Goal: Book appointment/travel/reservation

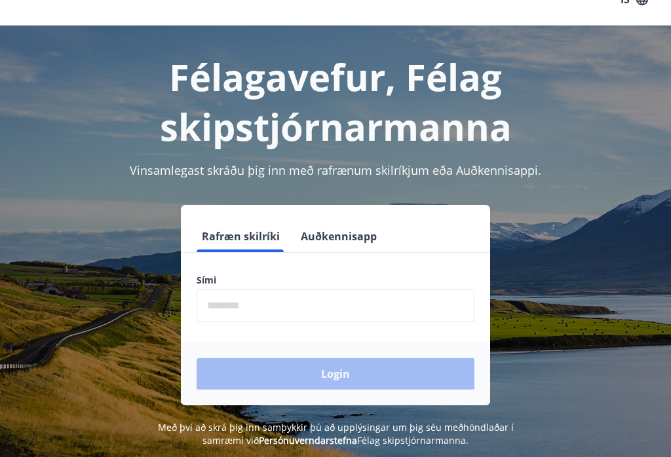
scroll to position [27, 0]
click at [272, 307] on input "phone" at bounding box center [335, 305] width 278 height 32
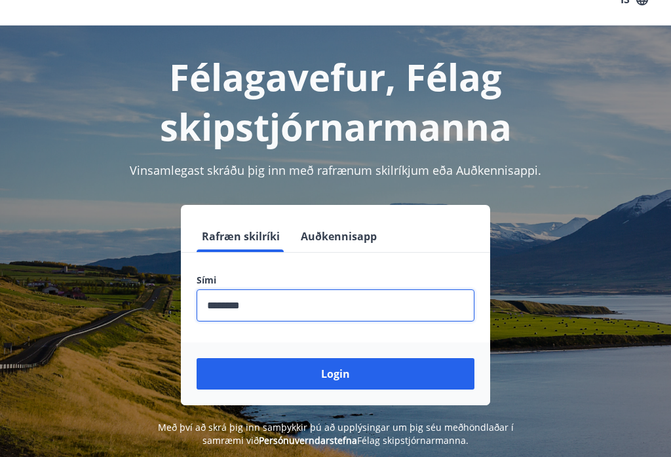
type input "********"
click at [332, 380] on button "Login" at bounding box center [335, 373] width 278 height 31
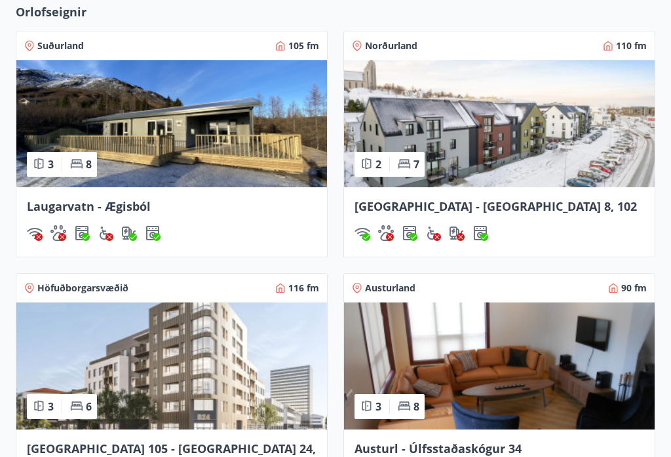
scroll to position [946, 0]
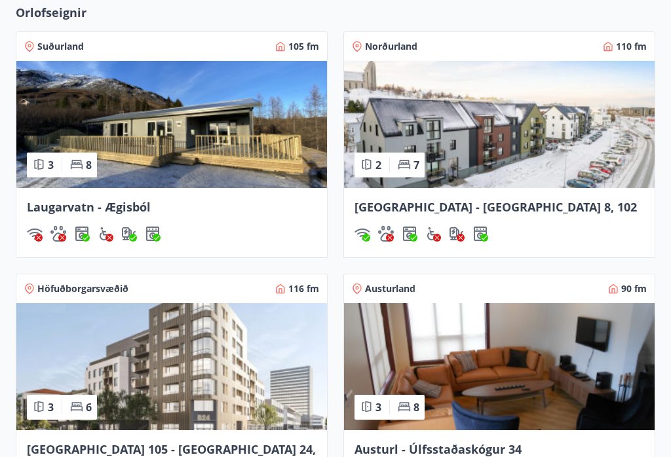
click at [581, 181] on img at bounding box center [499, 124] width 310 height 127
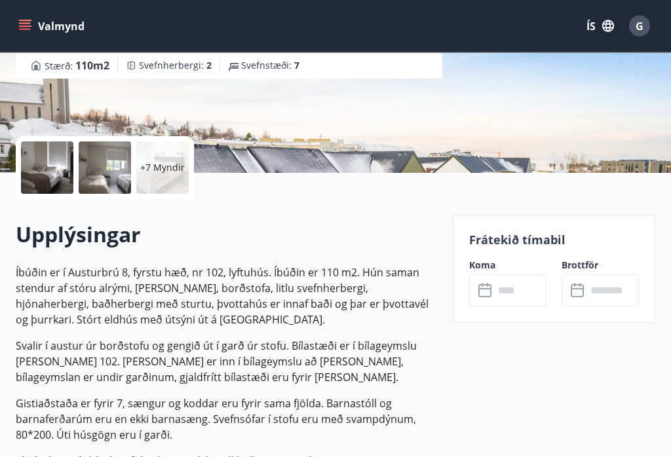
scroll to position [220, 0]
click at [41, 168] on div at bounding box center [47, 167] width 52 height 52
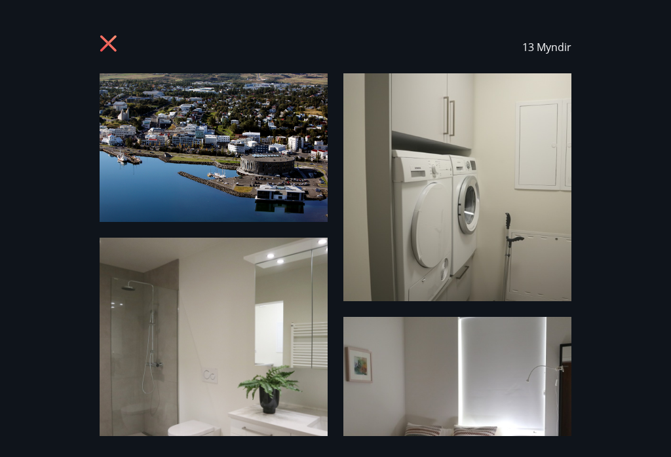
scroll to position [0, 0]
click at [105, 42] on icon at bounding box center [110, 45] width 21 height 21
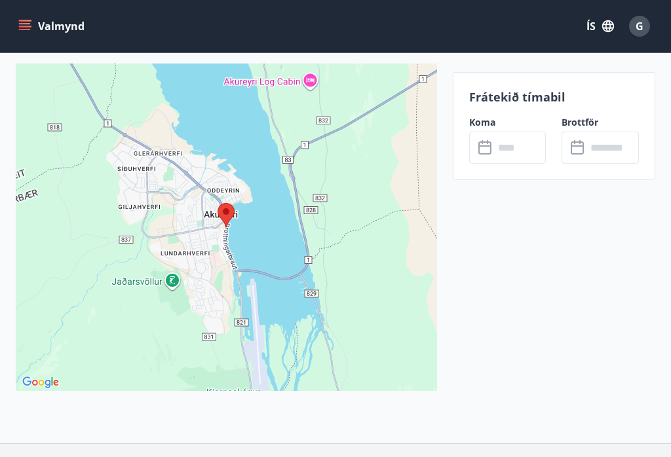
scroll to position [2309, 0]
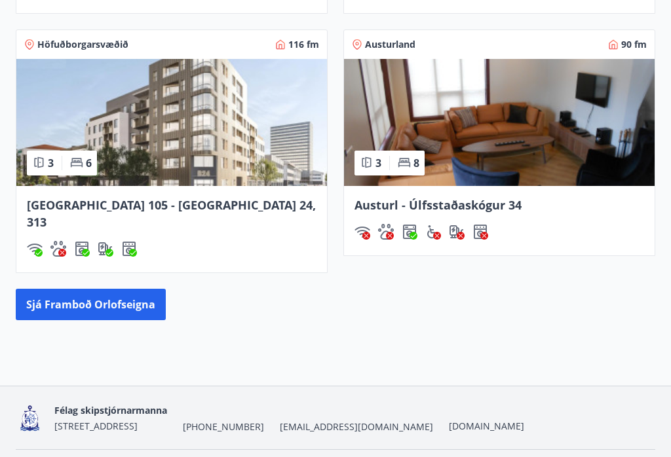
scroll to position [1192, 0]
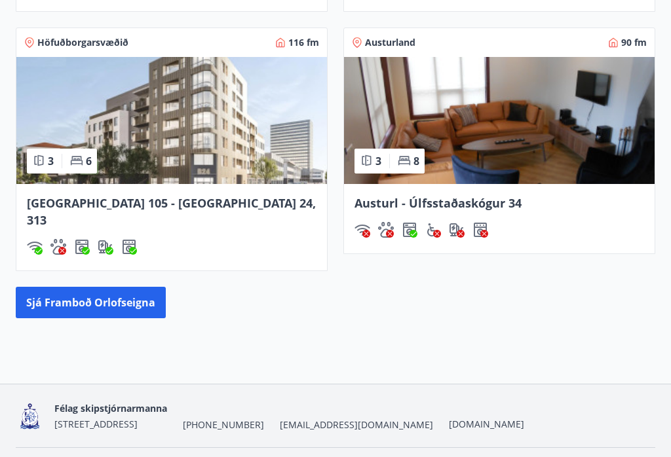
click at [65, 287] on button "Sjá framboð orlofseigna" at bounding box center [91, 302] width 150 height 31
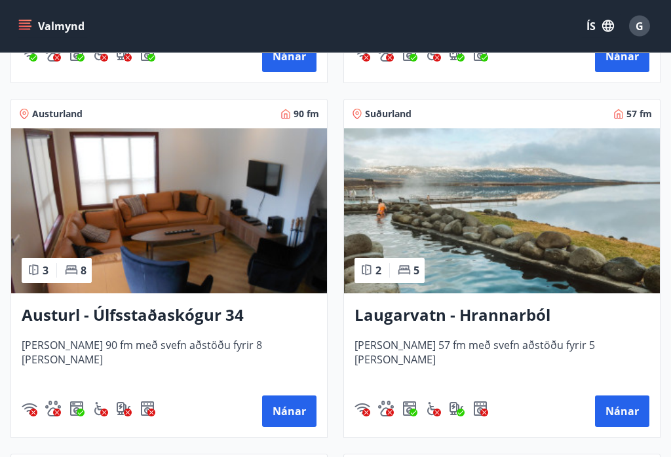
scroll to position [2675, 0]
click at [184, 324] on h3 "Austurl - Úlfsstaðaskógur 34" at bounding box center [169, 316] width 295 height 24
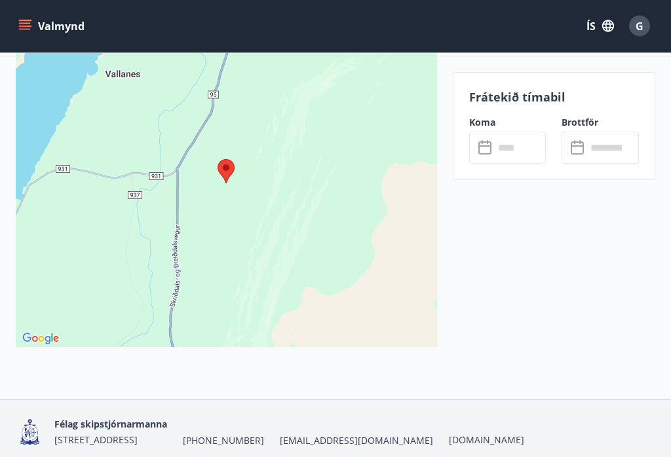
scroll to position [2202, 0]
click at [520, 139] on input "text" at bounding box center [520, 148] width 52 height 32
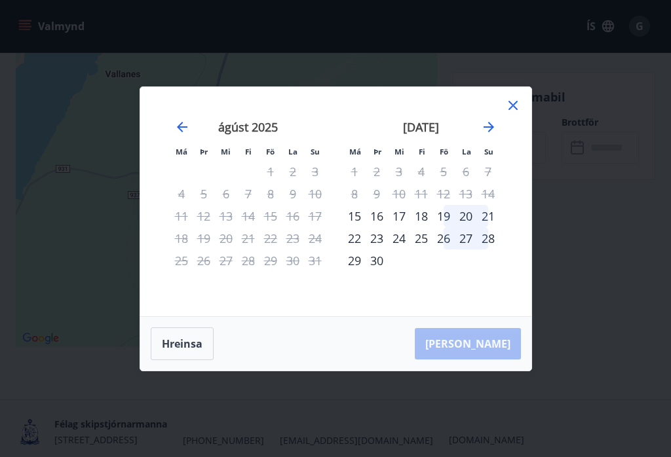
click at [495, 130] on icon "Move forward to switch to the next month." at bounding box center [489, 127] width 16 height 16
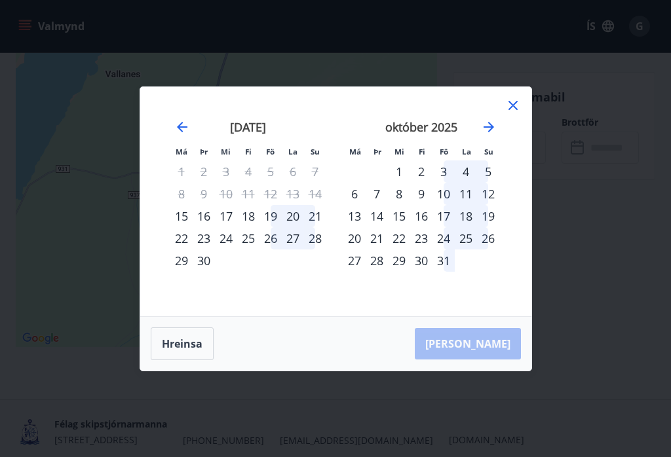
click at [520, 113] on icon at bounding box center [513, 106] width 16 height 16
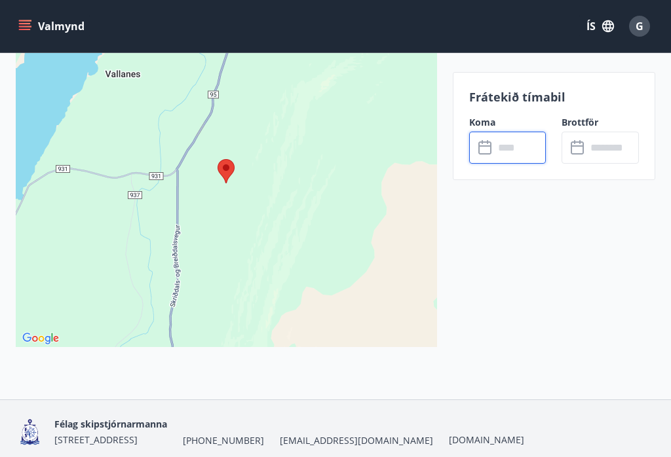
click at [505, 119] on label "Koma" at bounding box center [507, 122] width 77 height 13
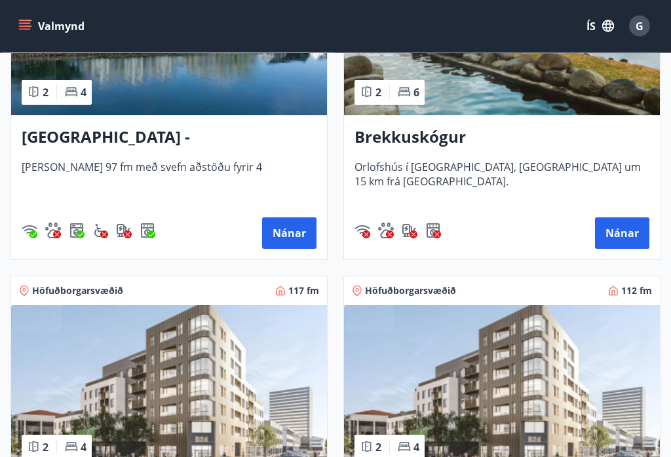
scroll to position [370, 0]
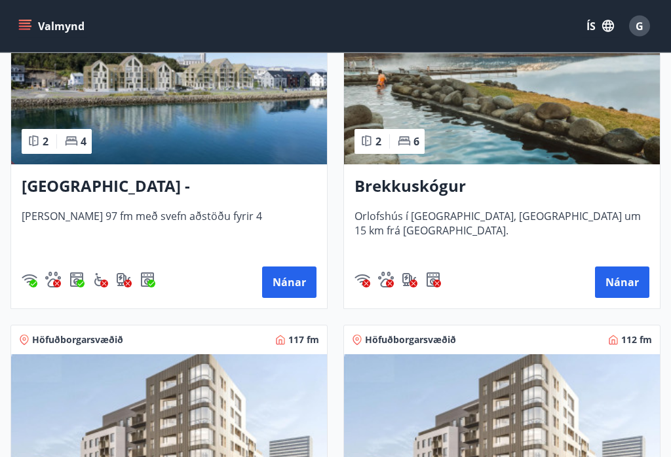
click at [192, 186] on h3 "[GEOGRAPHIC_DATA] - [GEOGRAPHIC_DATA] 10, 202" at bounding box center [169, 187] width 295 height 24
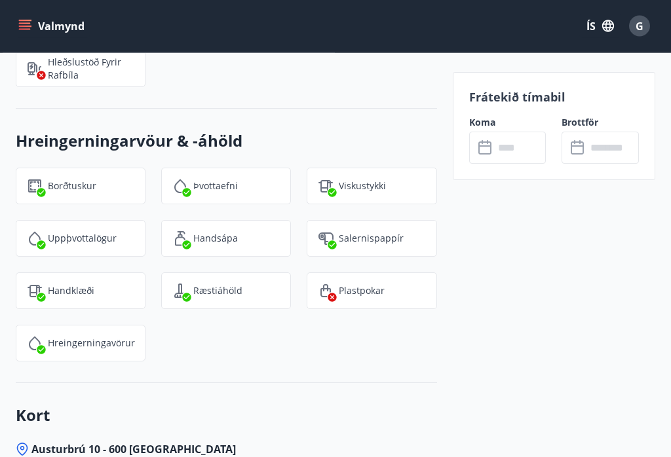
scroll to position [1805, 0]
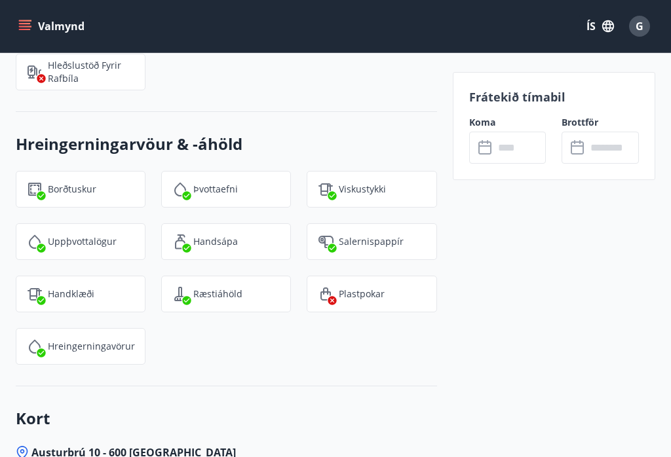
click at [494, 150] on input "text" at bounding box center [520, 148] width 52 height 32
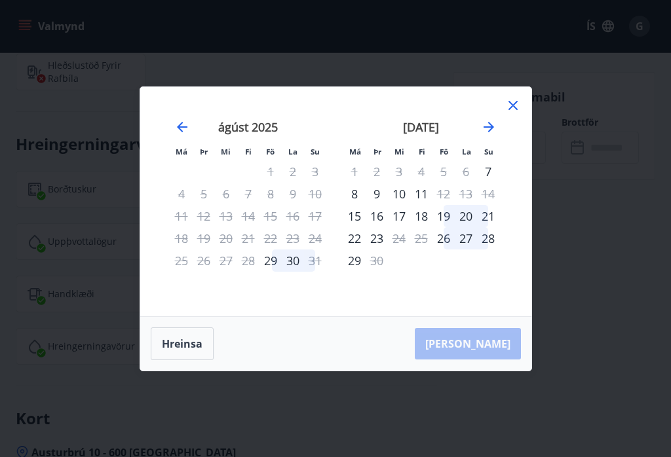
click at [518, 101] on icon at bounding box center [513, 106] width 16 height 16
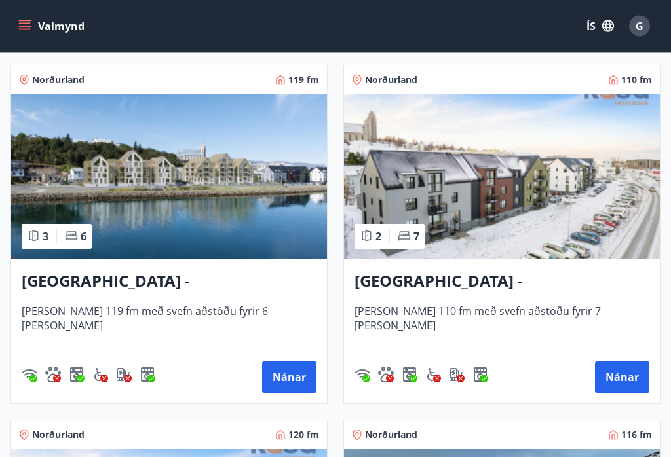
scroll to position [2000, 0]
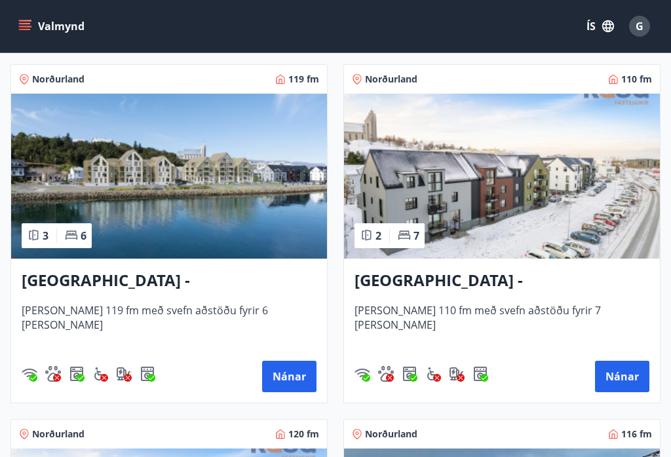
click at [296, 371] on button "Nánar" at bounding box center [289, 376] width 54 height 31
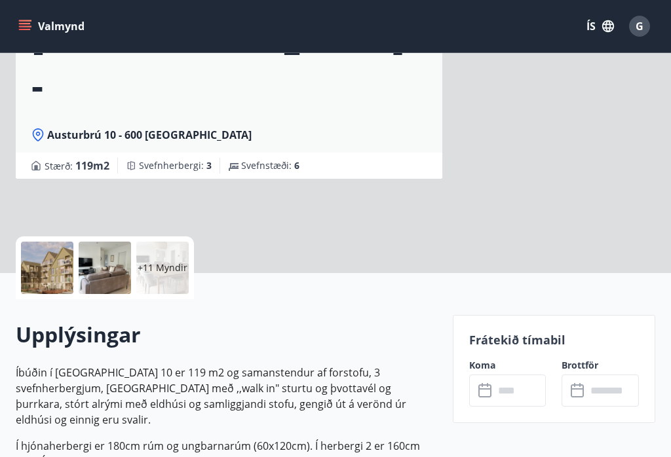
scroll to position [20, 0]
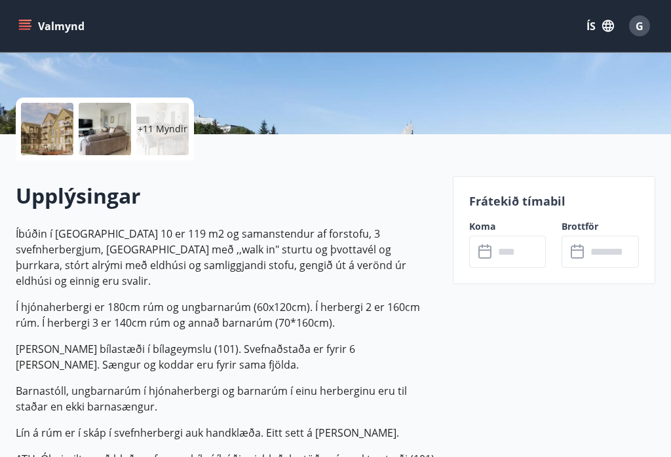
click at [494, 255] on input "text" at bounding box center [520, 252] width 52 height 32
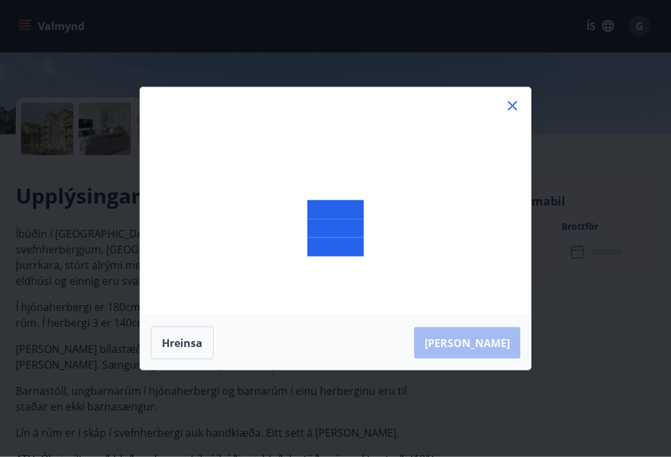
scroll to position [259, 0]
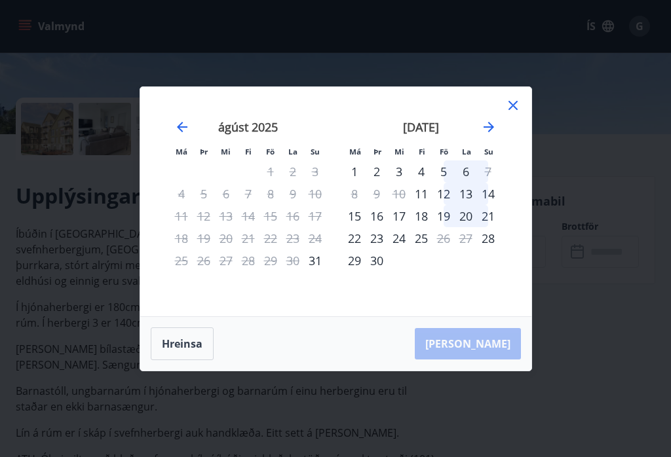
click at [520, 113] on icon at bounding box center [513, 106] width 16 height 16
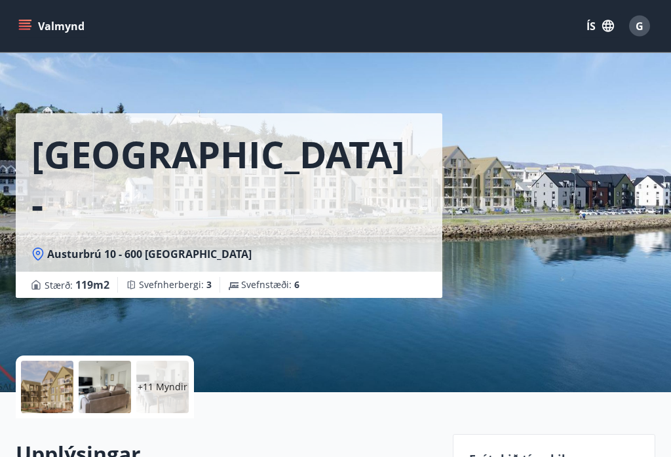
scroll to position [0, 0]
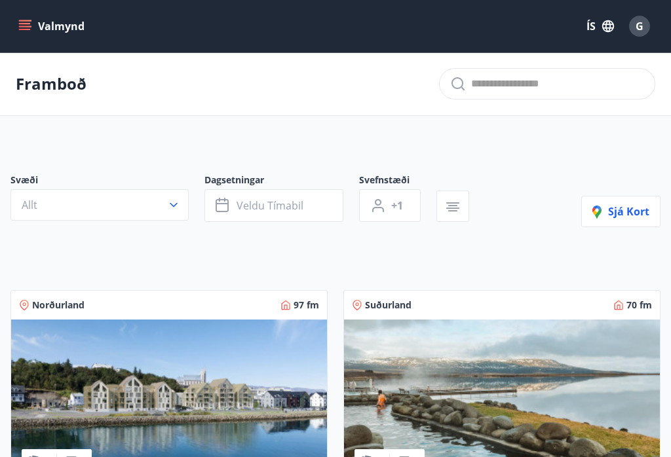
click at [130, 204] on button "Allt" at bounding box center [99, 204] width 178 height 31
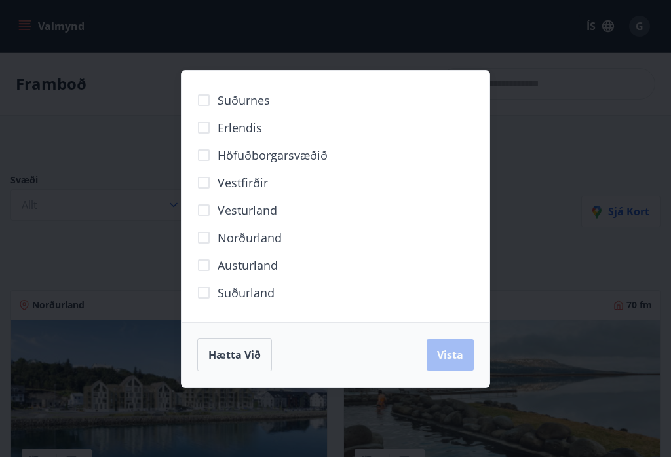
click at [255, 361] on span "Hætta við" at bounding box center [234, 355] width 52 height 14
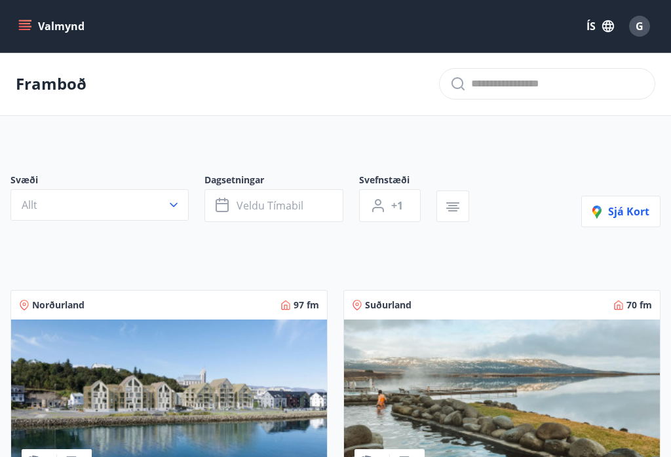
click at [276, 204] on span "Veldu tímabil" at bounding box center [269, 205] width 67 height 14
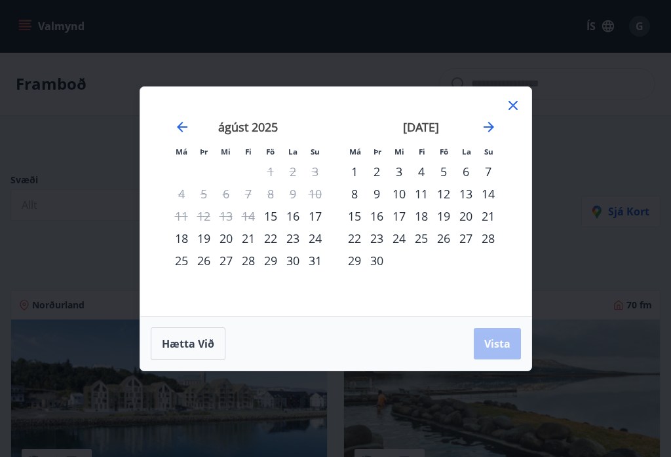
click at [187, 259] on div "25" at bounding box center [181, 260] width 22 height 22
click at [504, 340] on span "Vista" at bounding box center [497, 344] width 26 height 14
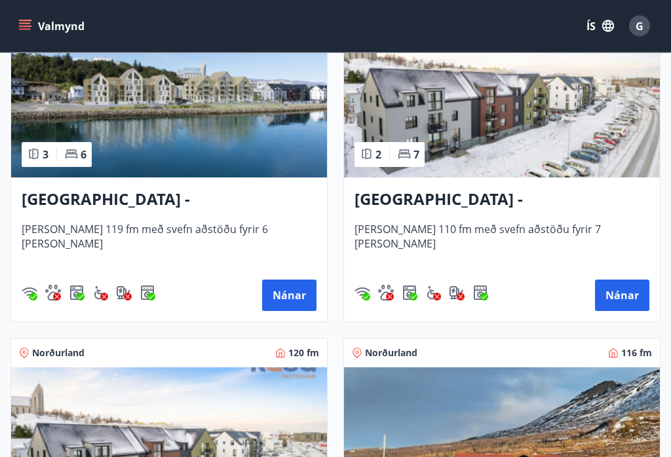
scroll to position [2092, 0]
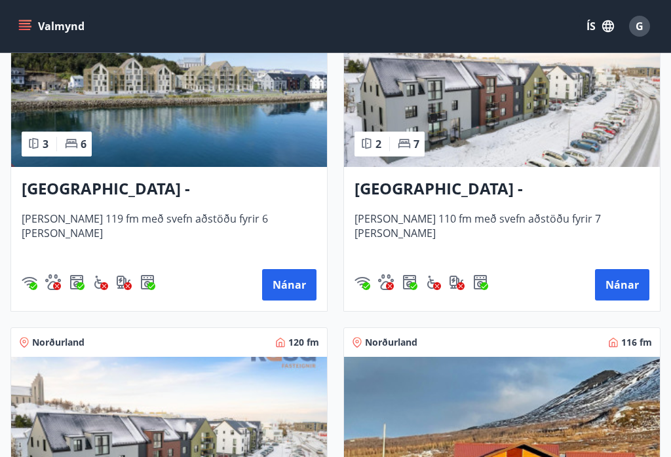
click at [553, 202] on div "[GEOGRAPHIC_DATA] - [GEOGRAPHIC_DATA] 8, 102 [PERSON_NAME] 110 fm með svefn aðs…" at bounding box center [502, 239] width 316 height 144
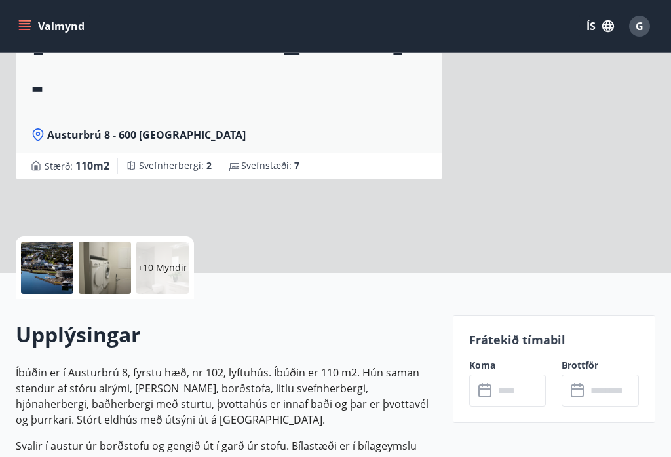
scroll to position [20, 0]
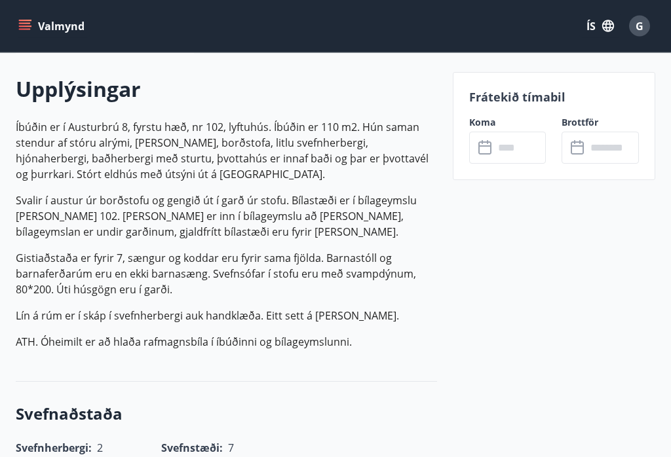
click at [505, 154] on input "text" at bounding box center [520, 148] width 52 height 32
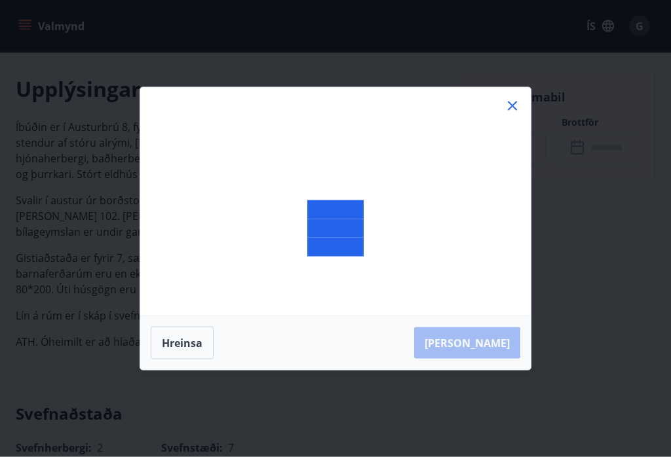
scroll to position [365, 0]
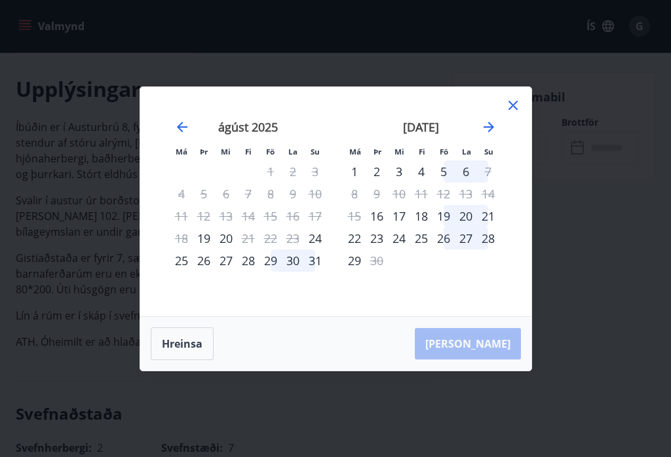
click at [517, 113] on icon at bounding box center [513, 106] width 16 height 16
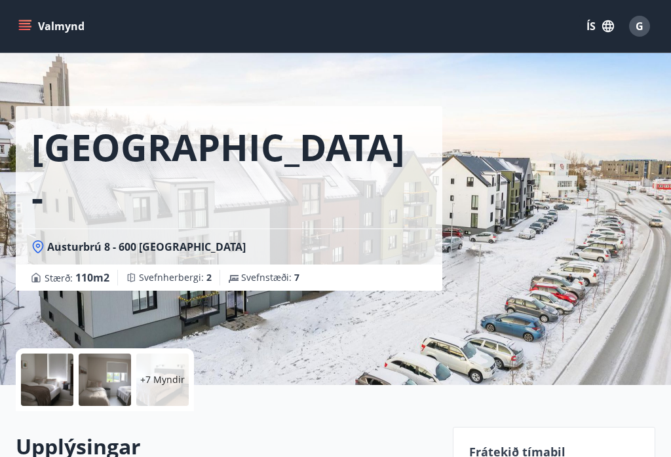
scroll to position [0, 0]
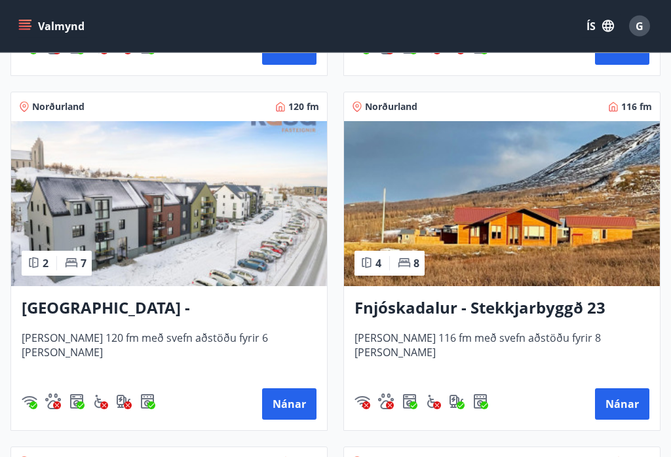
scroll to position [2328, 0]
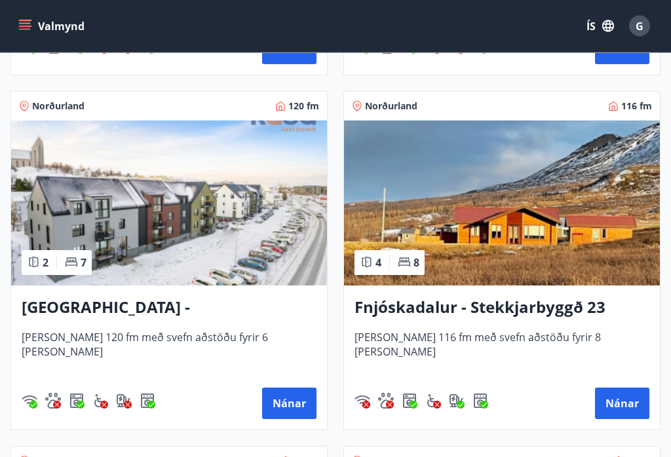
click at [576, 310] on h3 "Fnjóskadalur - Stekkjarbyggð 23" at bounding box center [501, 309] width 295 height 24
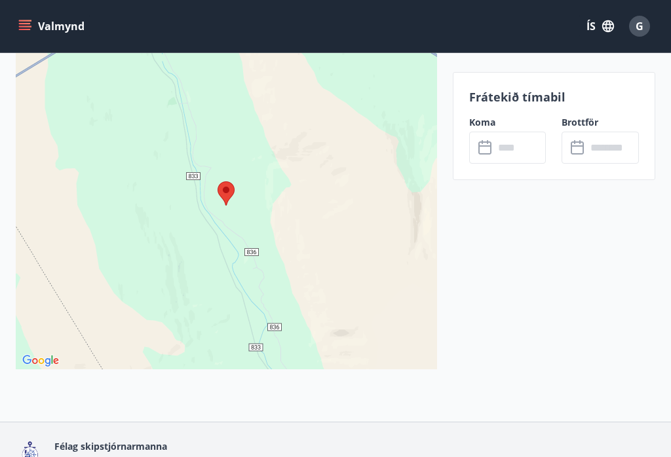
scroll to position [2428, 0]
